Goal: Transaction & Acquisition: Purchase product/service

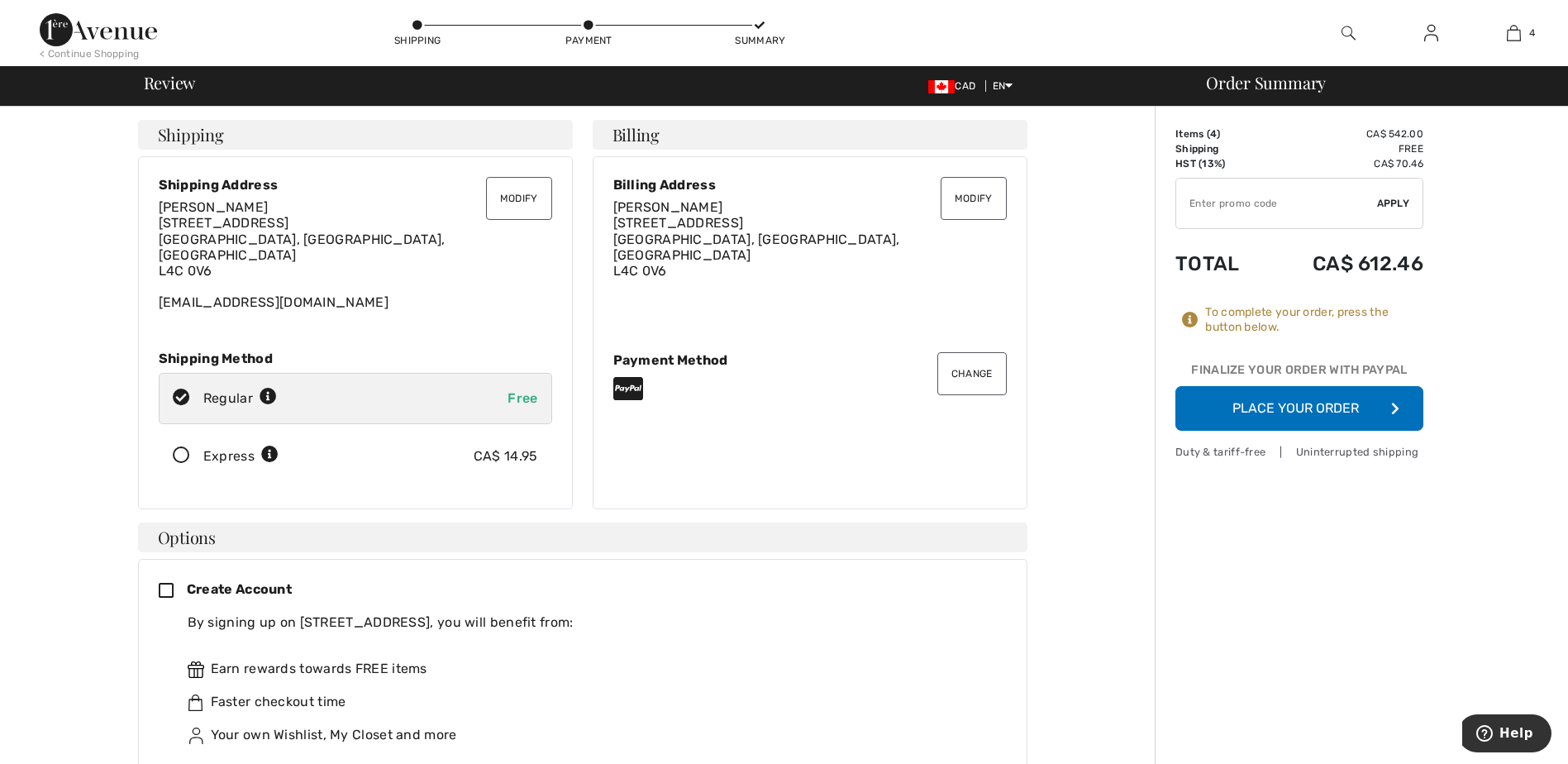
click at [1319, 404] on button "Place Your Order" at bounding box center [1300, 408] width 248 height 44
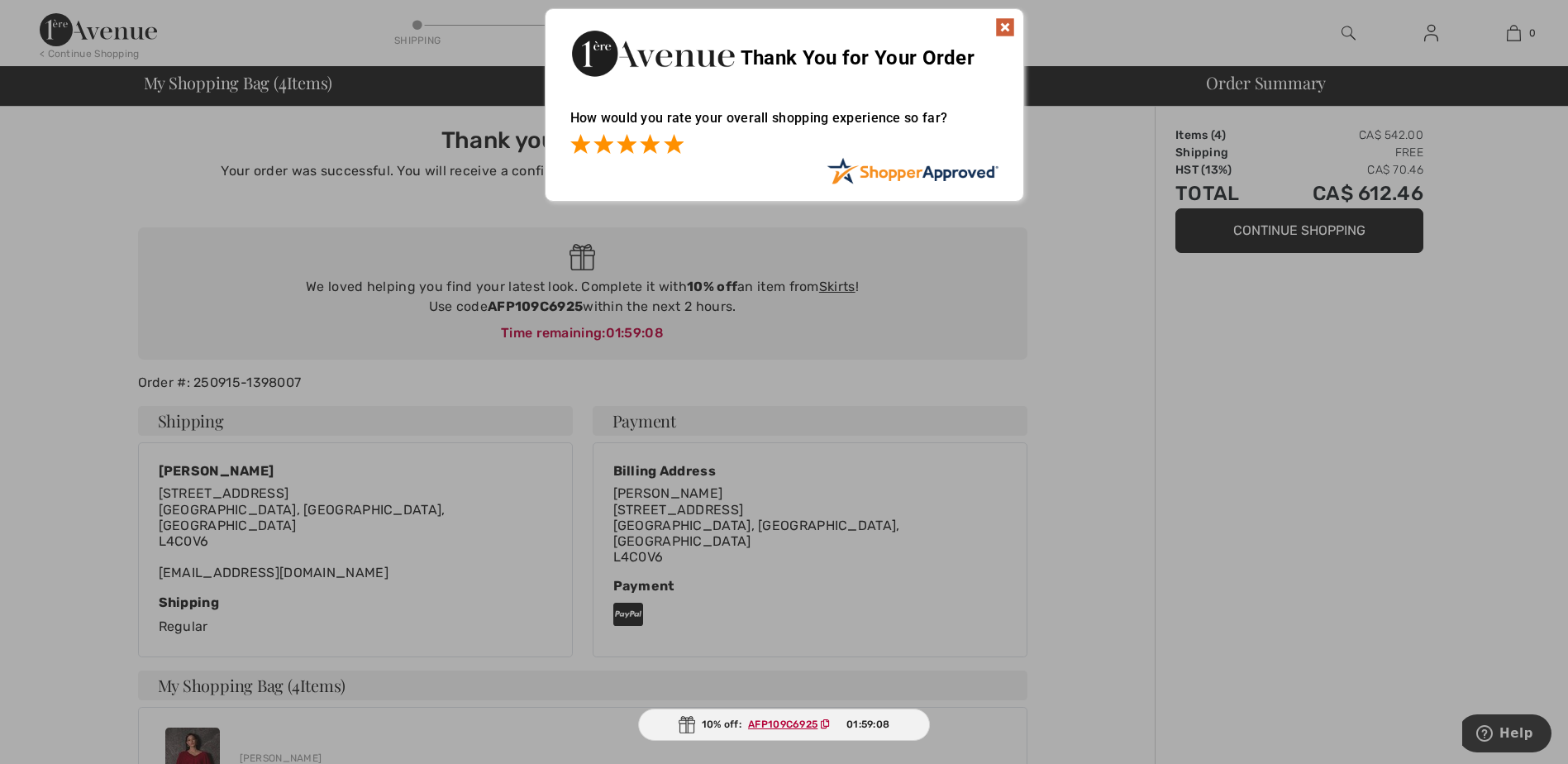
click at [675, 147] on span at bounding box center [674, 144] width 20 height 20
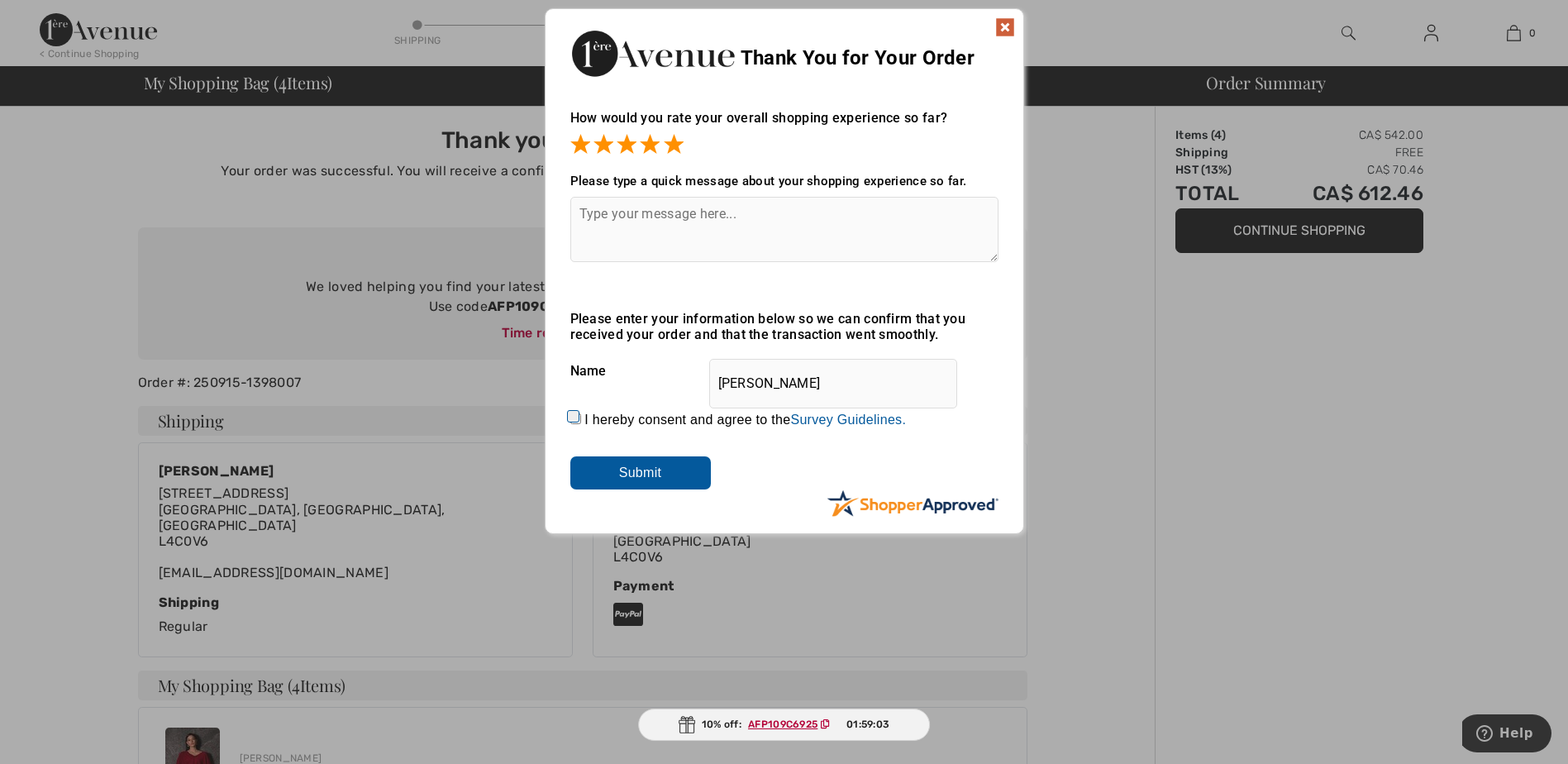
click at [572, 416] on input "I hereby consent and agree to the By submitting a review, you grant permission …" at bounding box center [575, 419] width 10 height 10
checkbox input "true"
click at [652, 466] on input "Submit" at bounding box center [640, 474] width 140 height 33
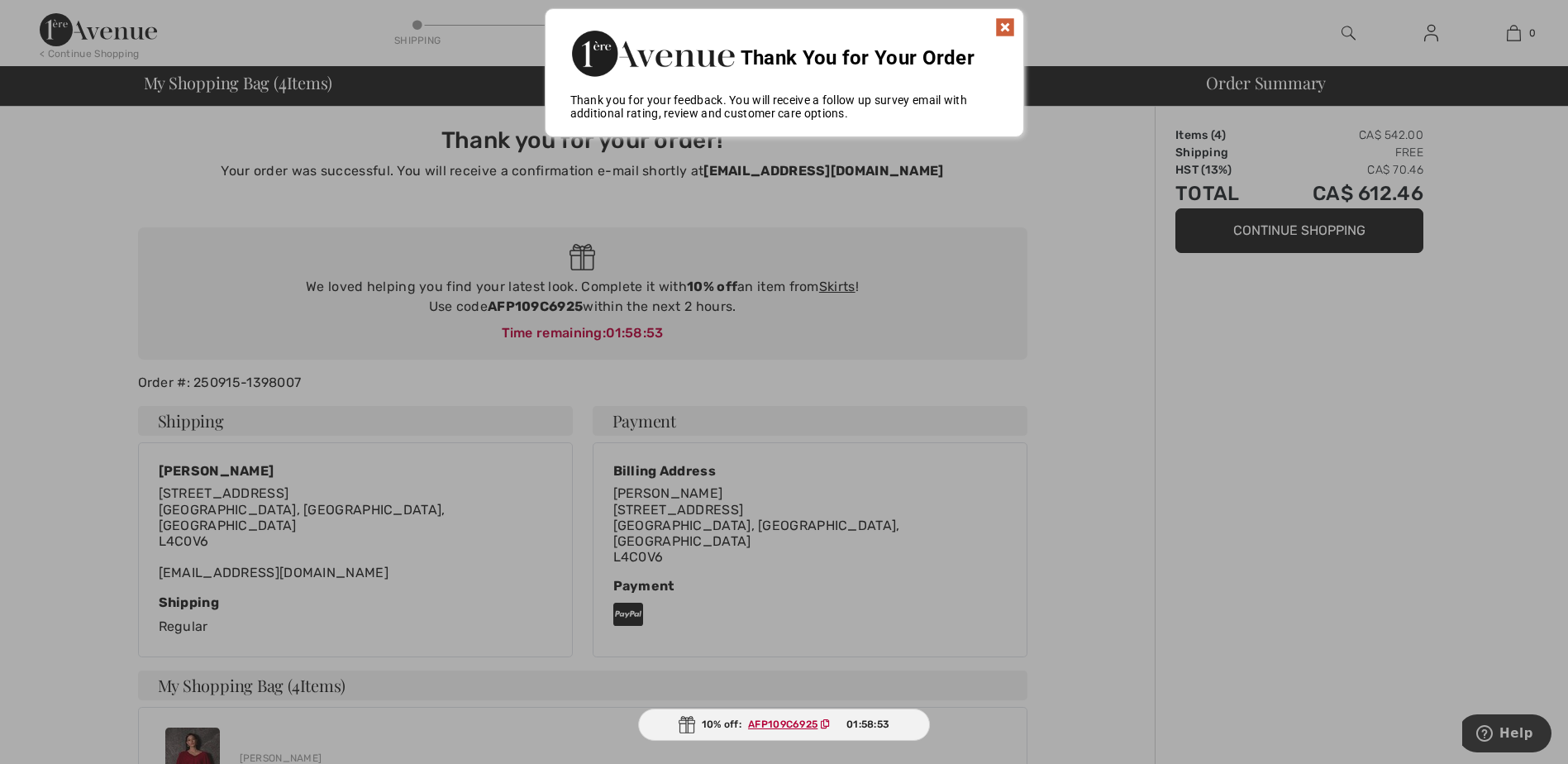
click at [1004, 21] on img at bounding box center [1005, 27] width 20 height 20
